Goal: Information Seeking & Learning: Check status

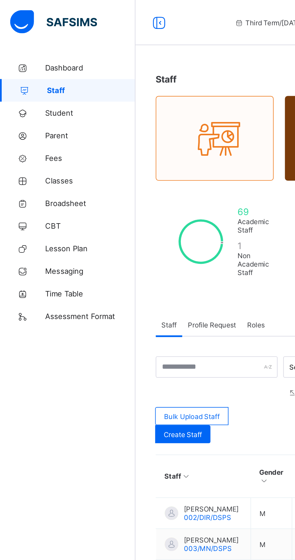
click at [33, 109] on span "Broadsheet" at bounding box center [48, 108] width 48 height 5
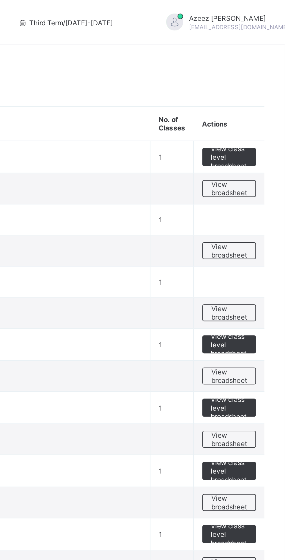
click at [269, 201] on span "View broadsheet" at bounding box center [265, 200] width 19 height 9
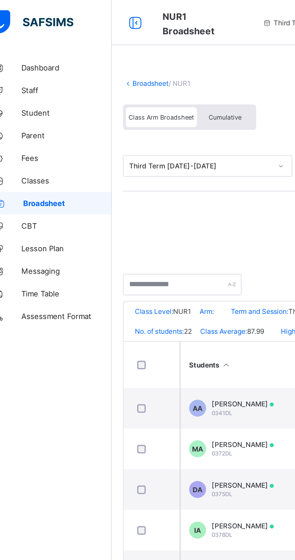
scroll to position [0, 252]
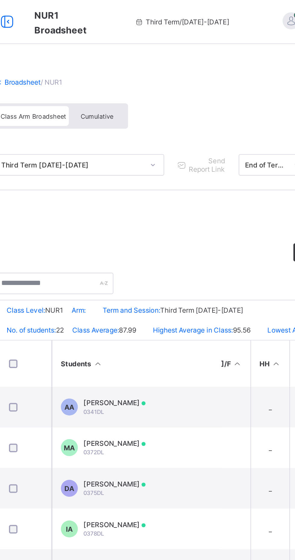
click at [97, 64] on span "Class Arm Broadsheet" at bounding box center [98, 63] width 35 height 4
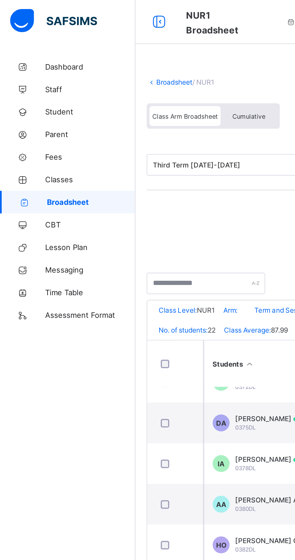
scroll to position [35, 293]
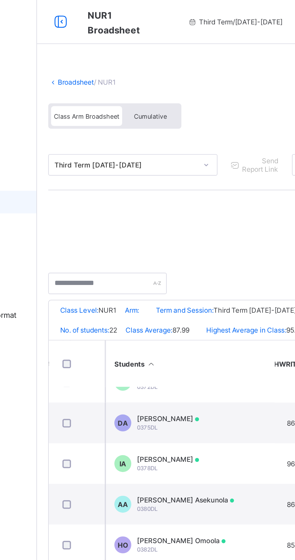
click at [136, 62] on span "Cumulative" at bounding box center [132, 63] width 17 height 4
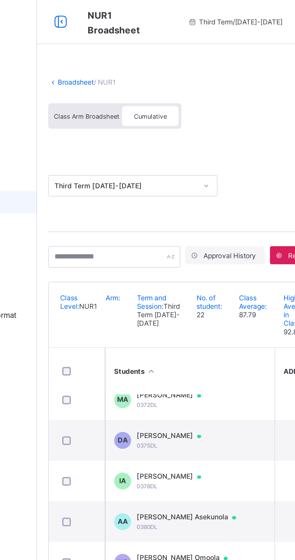
scroll to position [30, 0]
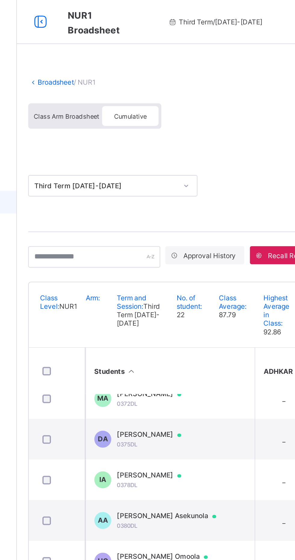
click at [96, 64] on span "Class Arm Broadsheet" at bounding box center [98, 63] width 35 height 4
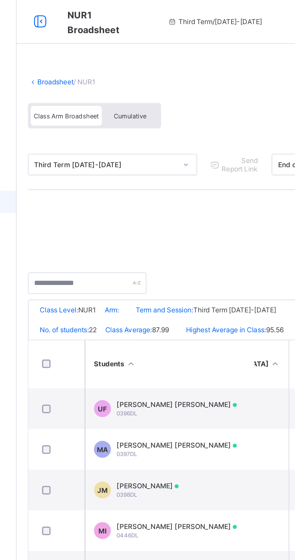
scroll to position [216, 474]
click at [170, 264] on td "JM Jamaal Muammar Musa 0398DL" at bounding box center [154, 262] width 90 height 22
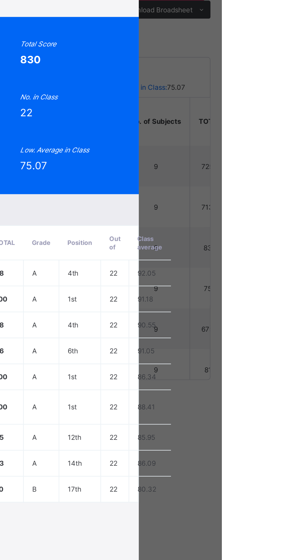
click at [243, 127] on span "View Reportsheet" at bounding box center [229, 122] width 26 height 9
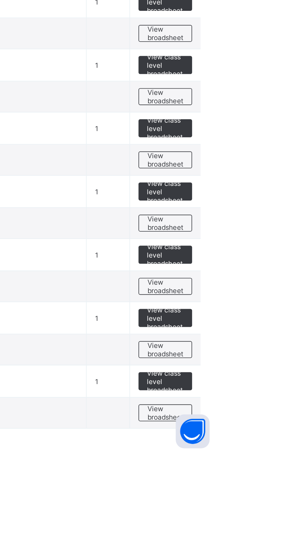
click at [274, 537] on span "View broadsheet" at bounding box center [265, 537] width 19 height 9
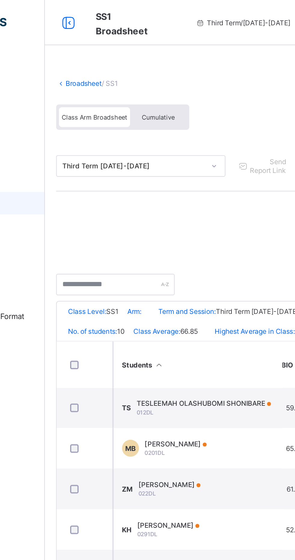
scroll to position [0, 66]
click at [129, 63] on span "Cumulative" at bounding box center [132, 63] width 17 height 4
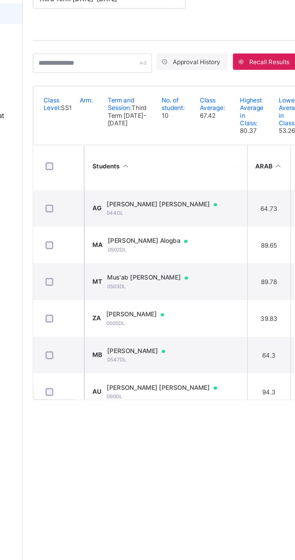
scroll to position [90, 21]
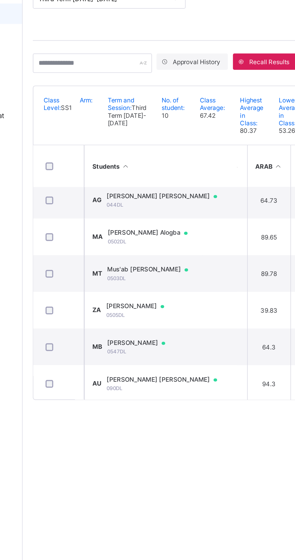
click at [189, 309] on td "MB Maryam Babangida 0547DL" at bounding box center [154, 305] width 90 height 22
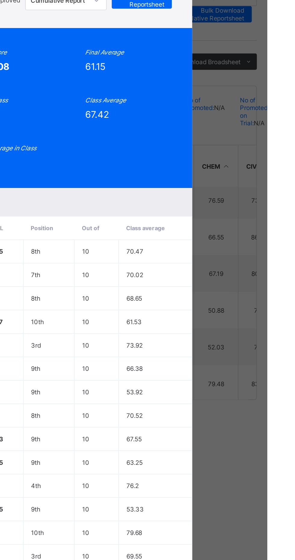
click at [234, 105] on span "View Reportsheet" at bounding box center [221, 100] width 26 height 9
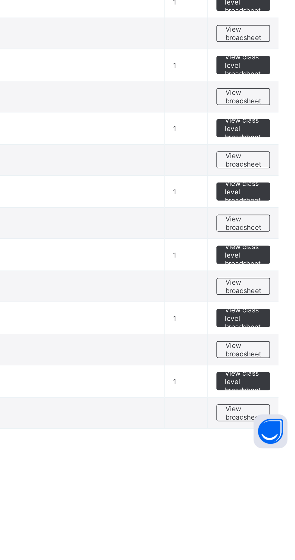
click at [267, 537] on span "View broadsheet" at bounding box center [265, 537] width 19 height 9
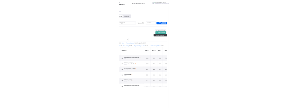
scroll to position [94, 0]
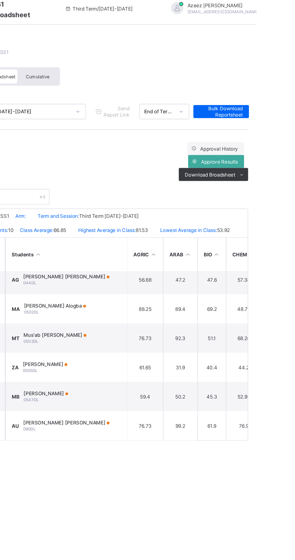
click at [248, 306] on td "50.2" at bounding box center [239, 300] width 26 height 22
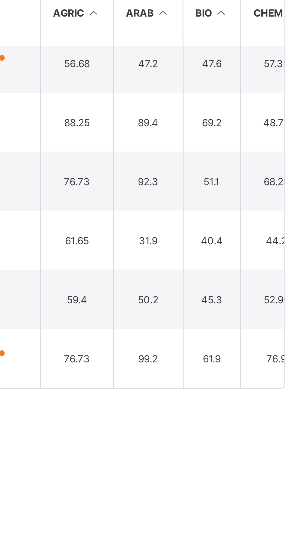
click at [265, 304] on td "45.3" at bounding box center [261, 300] width 21 height 22
click at [254, 300] on td "45.3" at bounding box center [261, 300] width 21 height 22
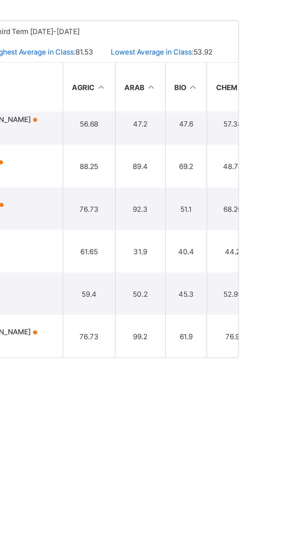
click at [268, 301] on td "45.3" at bounding box center [261, 300] width 21 height 22
click at [249, 302] on td "50.2" at bounding box center [239, 300] width 26 height 22
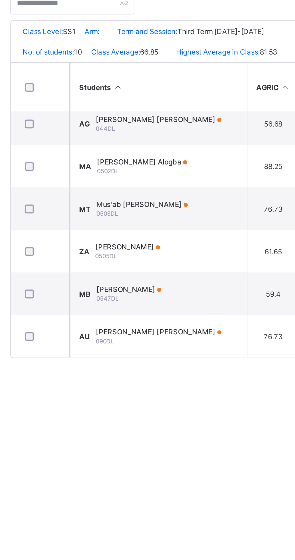
click at [188, 304] on td "MB Maryam Babangida 0547DL" at bounding box center [154, 300] width 90 height 22
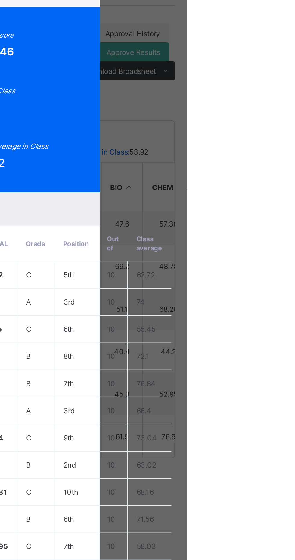
click at [234, 91] on span "View Reportsheet" at bounding box center [221, 86] width 26 height 9
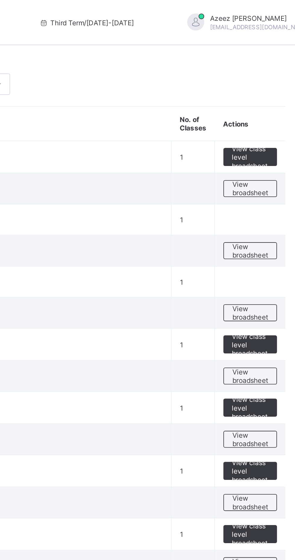
click at [269, 165] on span "View broadsheet" at bounding box center [265, 166] width 19 height 9
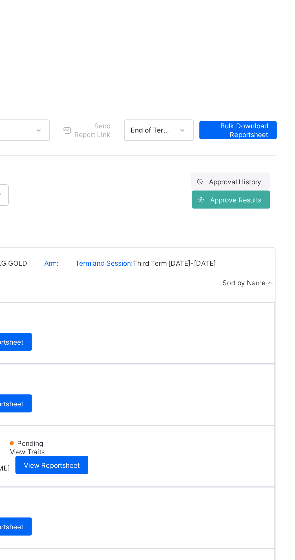
click at [136, 192] on span "View Traits" at bounding box center [126, 194] width 19 height 5
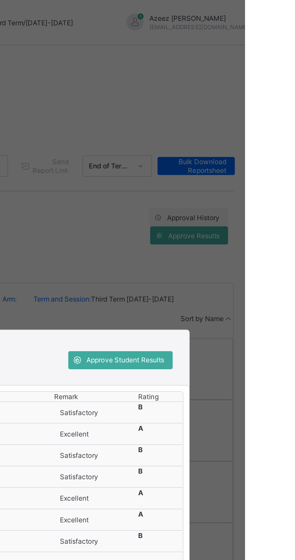
click at [277, 195] on div "UM 0558DL Ummusalma Muhammad KG GOLD Approve Student Results 1 Numeracy Remark …" at bounding box center [147, 280] width 295 height 560
click at [277, 188] on div "UM 0558DL Ummusalma Muhammad KG GOLD Approve Student Results 1 Numeracy Remark …" at bounding box center [147, 280] width 295 height 560
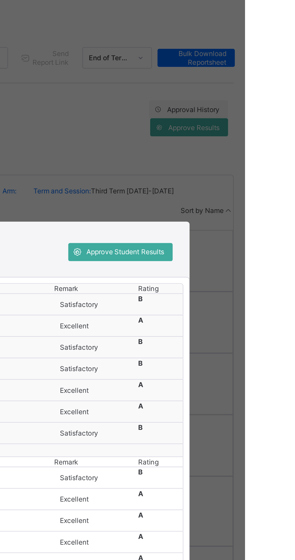
click at [278, 208] on div "UM 0558DL Ummusalma Muhammad KG GOLD Approve Student Results 1 Numeracy Remark …" at bounding box center [147, 280] width 295 height 560
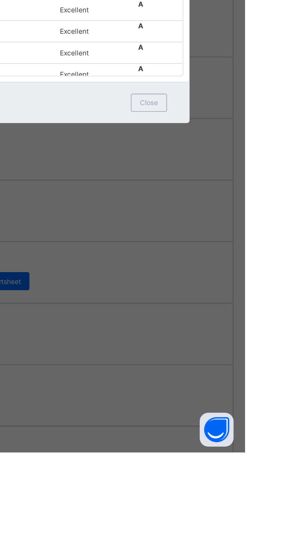
click at [253, 378] on div "Close" at bounding box center [243, 373] width 19 height 10
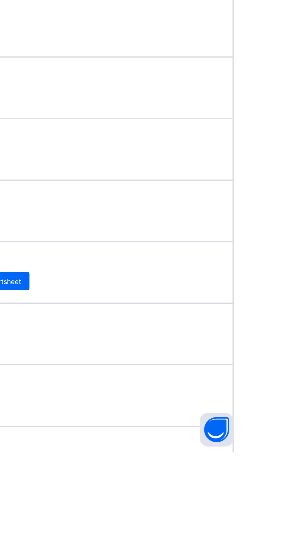
click at [154, 499] on span "View Reportsheet" at bounding box center [140, 501] width 30 height 5
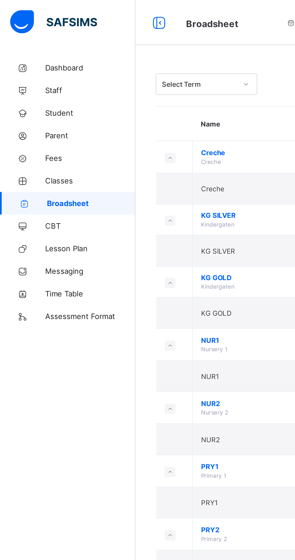
click at [32, 73] on span "Parent" at bounding box center [48, 72] width 48 height 5
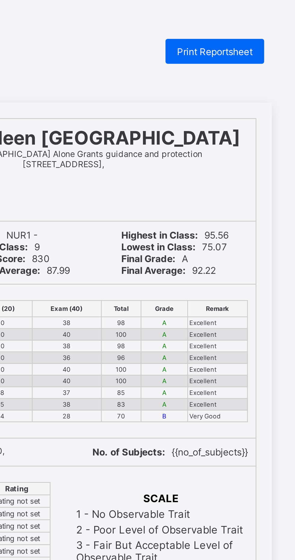
click at [239, 23] on div "Print Reportsheet" at bounding box center [245, 20] width 38 height 10
